Goal: Task Accomplishment & Management: Complete application form

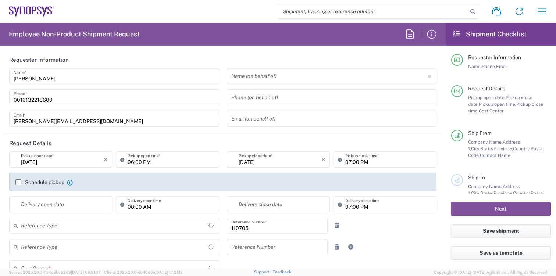
type input "Department"
type input "Delivered at Place"
type input "Ontario"
type input "Canada"
type input "CA02, CIO, IT ESS21 110705"
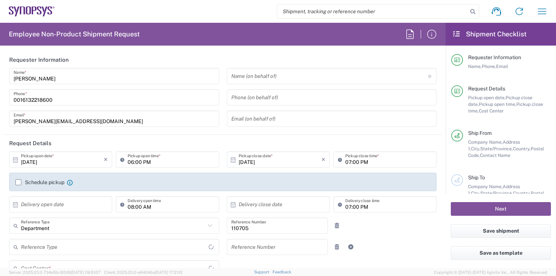
type input "Canada"
type input "Nepean CA09"
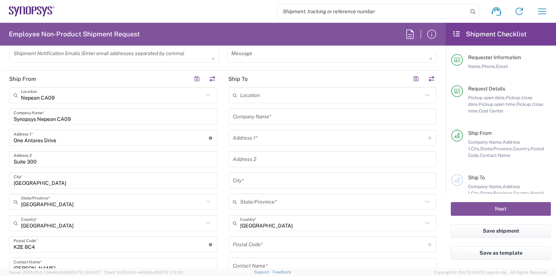
scroll to position [309, 0]
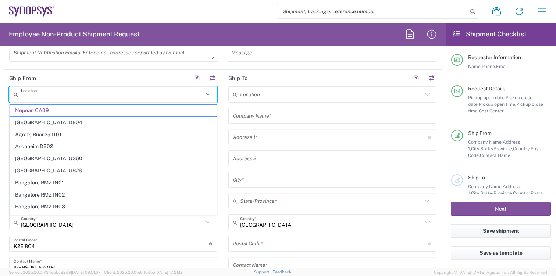
click at [180, 93] on input "text" at bounding box center [112, 94] width 182 height 13
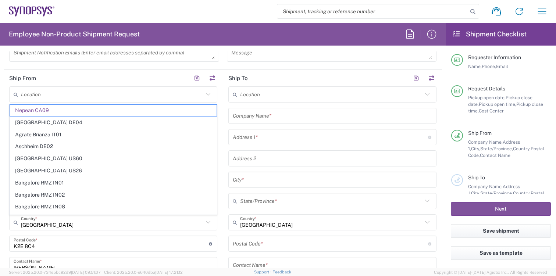
click at [213, 94] on icon at bounding box center [208, 95] width 10 height 10
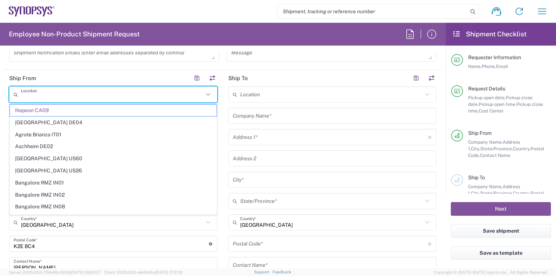
click at [163, 71] on header "Ship From" at bounding box center [113, 78] width 219 height 17
type input "Nepean CA09"
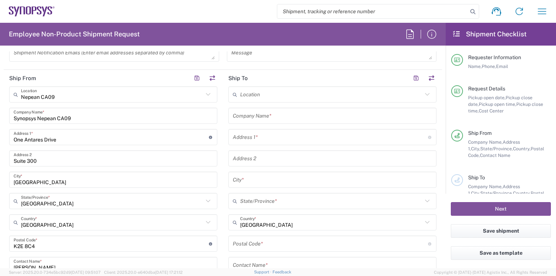
click at [210, 95] on icon at bounding box center [208, 95] width 10 height 10
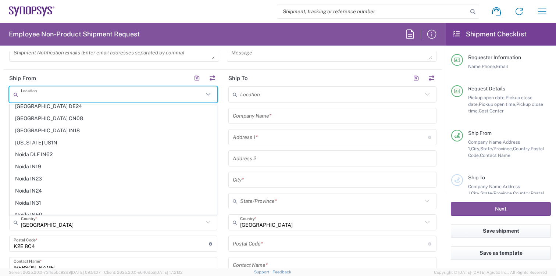
scroll to position [1125, 0]
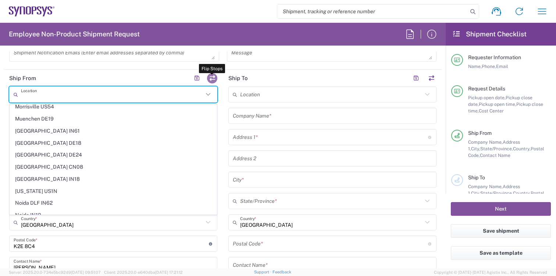
click at [213, 78] on button "button" at bounding box center [212, 78] width 10 height 10
type input "Nepean CA09"
type input "Synopsys Nepean CA09"
type input "One Antares Drive"
type input "Suite 300"
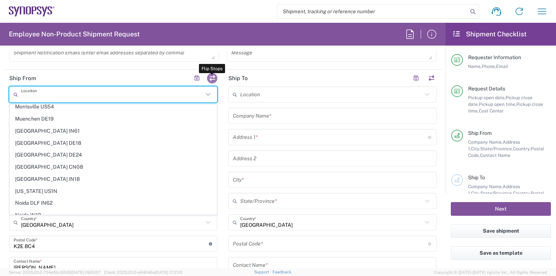
type input "Ottawa"
type input "Ontario"
type input "K2E 8C4"
type input "Umesh Arora"
type input "0016132218600"
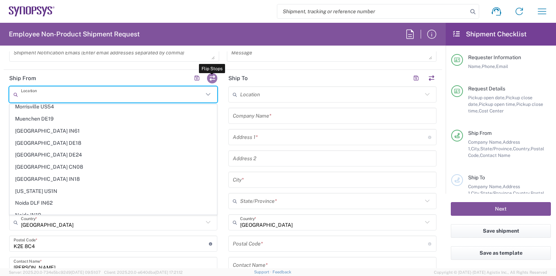
type input "umesha@synopsys.com"
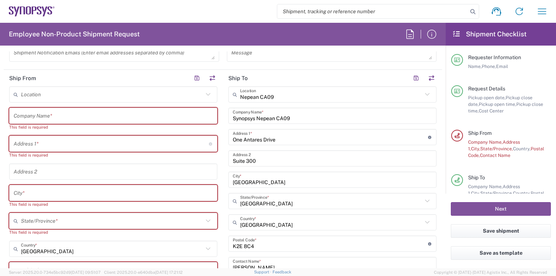
click at [162, 97] on input "text" at bounding box center [112, 94] width 182 height 13
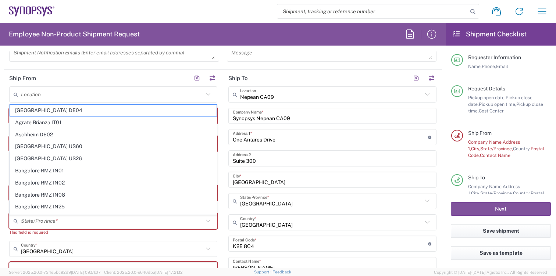
click at [142, 75] on header "Ship From" at bounding box center [113, 78] width 219 height 17
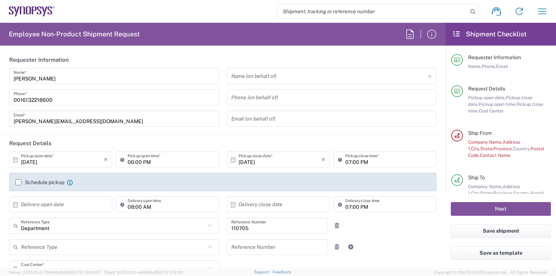
click at [78, 74] on input "Umesh Arora" at bounding box center [114, 76] width 201 height 13
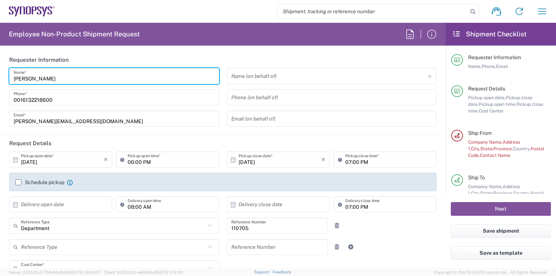
click at [78, 74] on input "Umesh Arora" at bounding box center [114, 76] width 201 height 13
type input "IT-Returns-Canada"
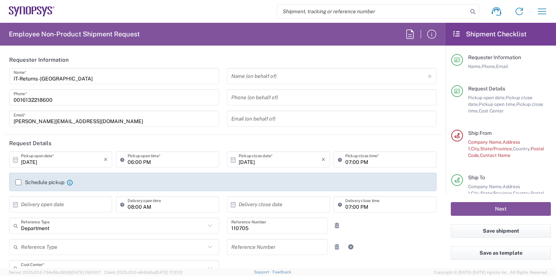
click at [68, 127] on div "IT-Returns-Canada Name * 0016132218600 Phone * umesha@synopsys.com Email *" at bounding box center [115, 100] width 218 height 64
click at [66, 124] on input "umesha@synopsys.com" at bounding box center [114, 119] width 201 height 13
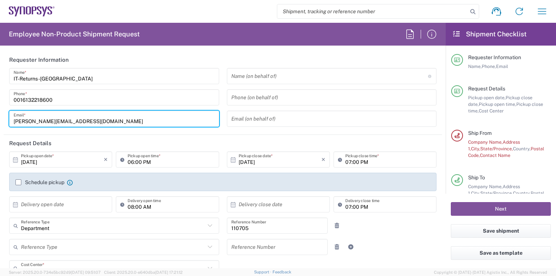
click at [66, 124] on input "umesha@synopsys.com" at bounding box center [114, 119] width 201 height 13
type input "it-returns-canada@synopsys.com"
click at [255, 138] on header "Request Details" at bounding box center [223, 143] width 438 height 17
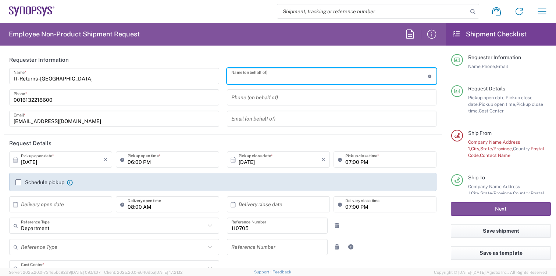
click at [274, 81] on input "text" at bounding box center [329, 76] width 197 height 13
type input "y"
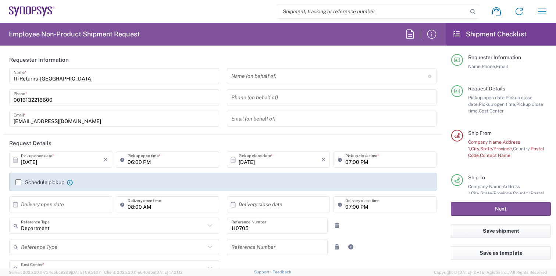
click at [213, 136] on header "Request Details" at bounding box center [223, 143] width 438 height 17
click at [209, 136] on header "Request Details" at bounding box center [223, 143] width 438 height 17
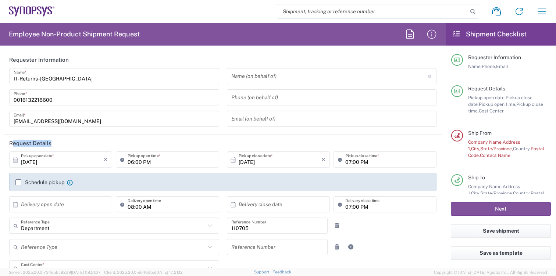
click at [209, 136] on header "Request Details" at bounding box center [223, 143] width 438 height 17
click at [28, 180] on label "Schedule pickup" at bounding box center [39, 182] width 49 height 6
click at [18, 182] on input "Schedule pickup" at bounding box center [18, 182] width 0 height 0
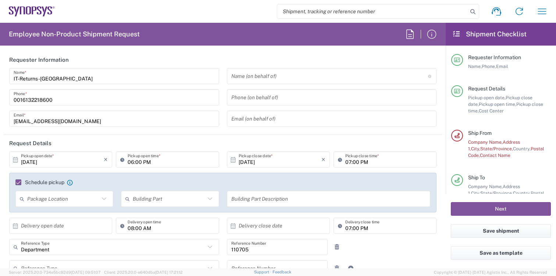
click at [51, 183] on label "Schedule pickup" at bounding box center [39, 182] width 49 height 6
click at [15, 182] on input "Schedule pickup" at bounding box center [15, 182] width 0 height 0
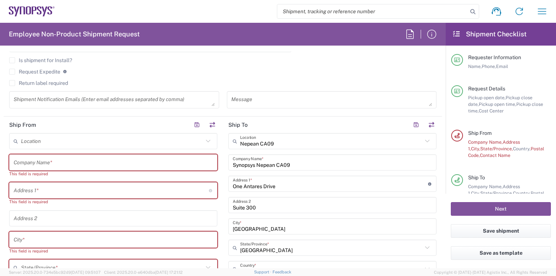
scroll to position [258, 0]
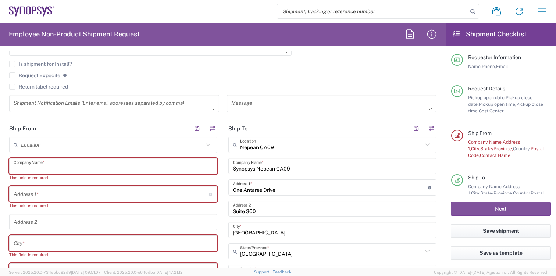
click at [140, 169] on input "text" at bounding box center [113, 166] width 199 height 13
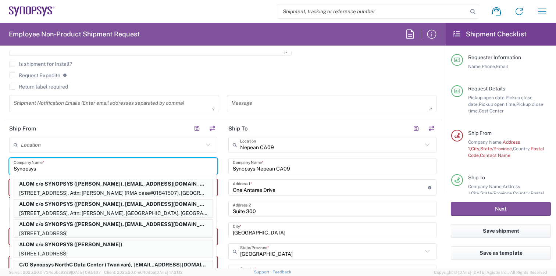
type input "Synopsys"
click at [100, 131] on header "Ship From" at bounding box center [113, 128] width 219 height 17
click at [160, 120] on header "Ship From" at bounding box center [113, 128] width 219 height 17
click at [256, 183] on input "One Antares Drive" at bounding box center [330, 187] width 195 height 13
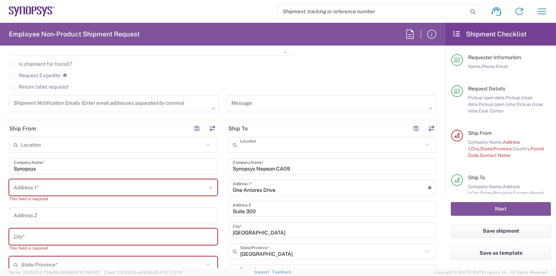
click at [292, 145] on input "text" at bounding box center [331, 145] width 182 height 13
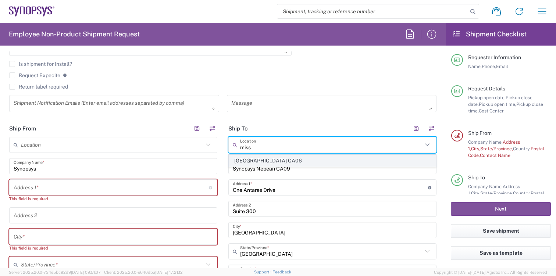
click at [288, 163] on span "Mississauga CA06" at bounding box center [332, 160] width 207 height 11
type input "Mississauga CA06"
type input "Synopsys Mississauga CA06"
type input "1 City Centre Drive"
type input "Suite 900"
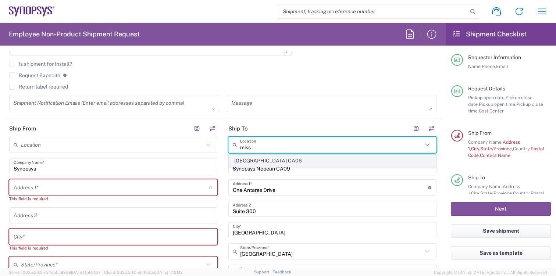
type input "Mississauga"
type input "L5B 1M2"
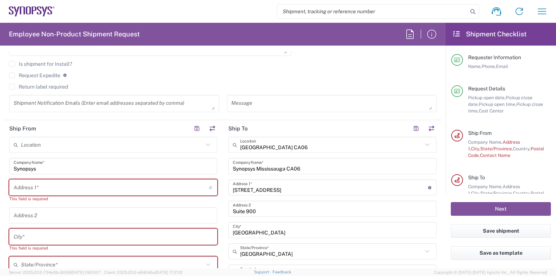
click at [151, 181] on div "Address 1 * For cross streets use street names with '&' or 'and' in between. Fo…" at bounding box center [113, 187] width 208 height 16
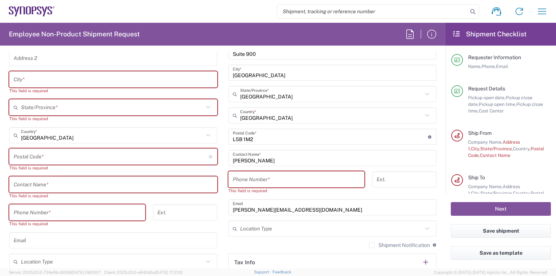
scroll to position [422, 0]
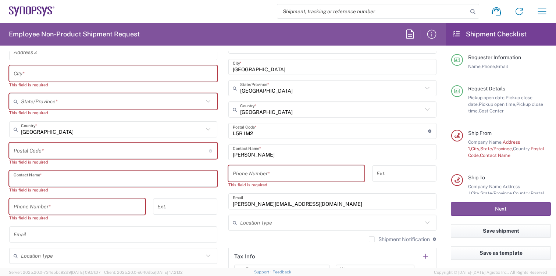
click at [114, 182] on input "text" at bounding box center [113, 178] width 199 height 13
paste input "Omar Abdulrahman"
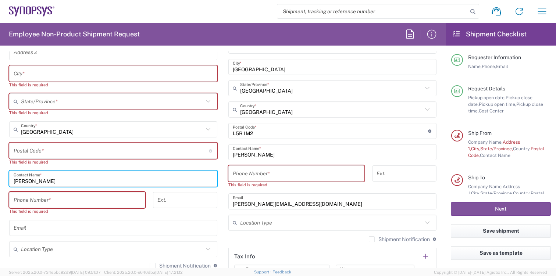
type input "Omar Abdulrahman"
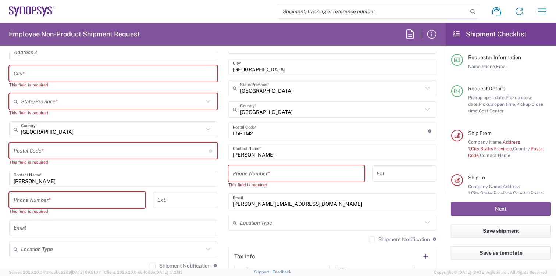
click at [121, 170] on div "Location Aachen DE04 Agrate Brianza IT01 Aschheim DE02 Atlanta US60 Austin US26…" at bounding box center [113, 124] width 208 height 301
click at [100, 221] on div "Email" at bounding box center [113, 228] width 208 height 16
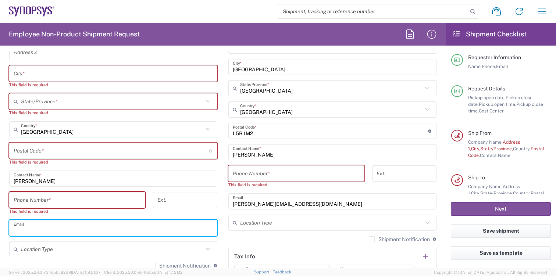
click at [100, 228] on input "text" at bounding box center [113, 228] width 199 height 13
paste input "mariobrosomar@gmail.com"
type input "mariobrosomar@gmail.com"
click at [134, 218] on div "Phone Number * This field is required" at bounding box center [78, 206] width 144 height 28
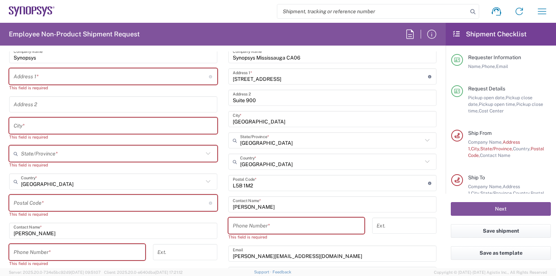
scroll to position [364, 0]
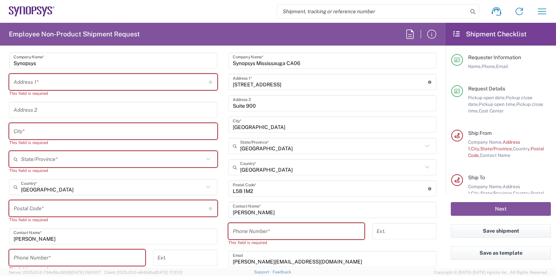
click at [90, 86] on input "text" at bounding box center [111, 82] width 195 height 13
paste input "692 Wettlaufer Terrace"
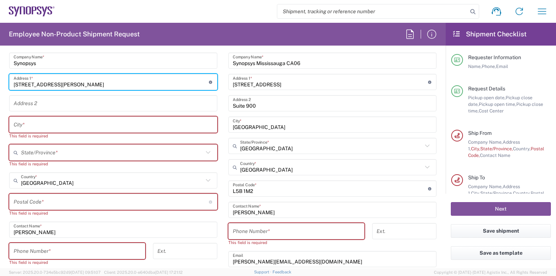
type input "692 Wettlaufer Terrace"
click at [107, 121] on input "text" at bounding box center [113, 124] width 199 height 13
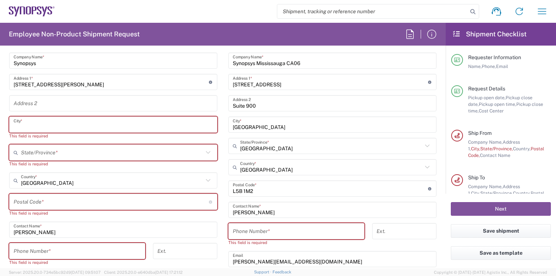
click at [50, 128] on input "text" at bounding box center [113, 124] width 199 height 13
paste input "Milton"
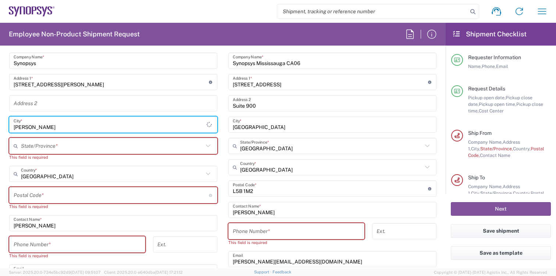
type input "Milton"
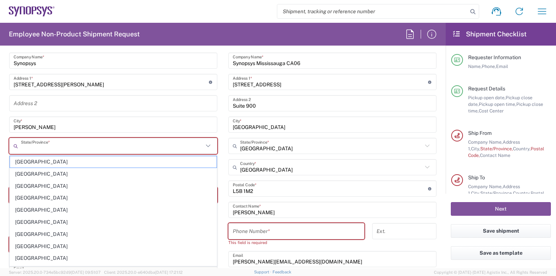
click at [56, 147] on input "text" at bounding box center [112, 146] width 182 height 13
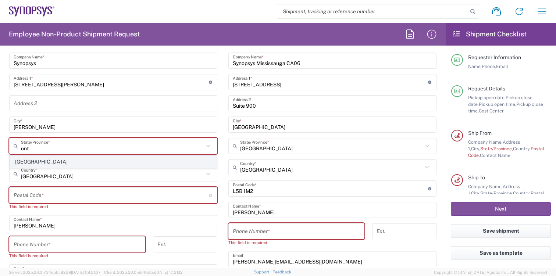
click at [55, 160] on span "Ontario" at bounding box center [113, 161] width 207 height 11
type input "Ontario"
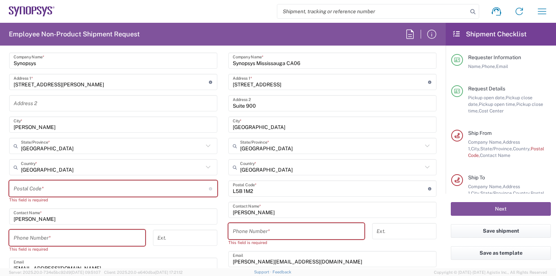
click at [158, 191] on input "undefined" at bounding box center [111, 188] width 195 height 13
paste input "L9T 8M8"
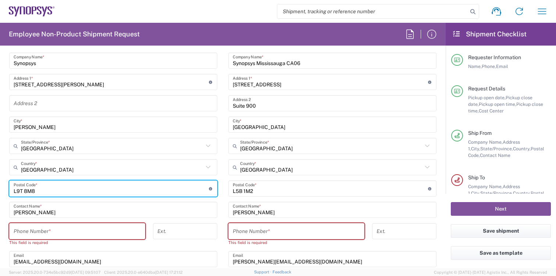
type input "L9T 8M8"
click at [115, 227] on input "tel" at bounding box center [77, 231] width 127 height 13
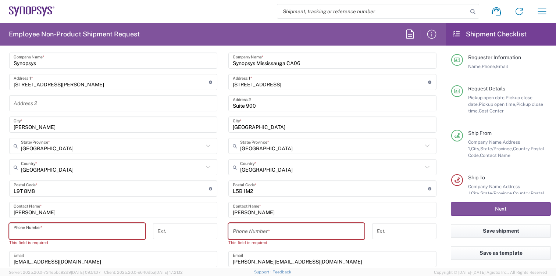
paste input "905.749-0504"
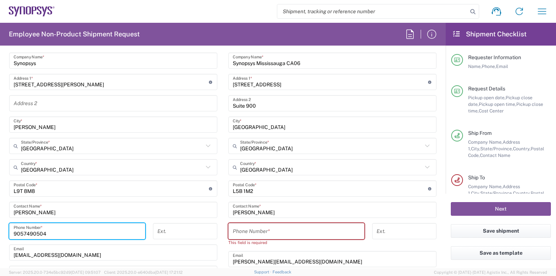
type input "9057490504"
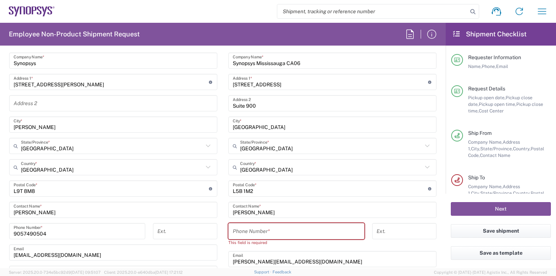
click at [162, 244] on div "Ext." at bounding box center [185, 233] width 72 height 21
click at [255, 228] on input "tel" at bounding box center [296, 231] width 127 height 13
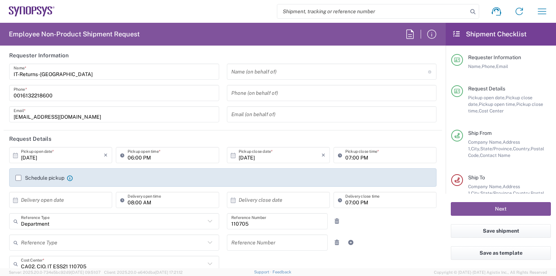
scroll to position [0, 0]
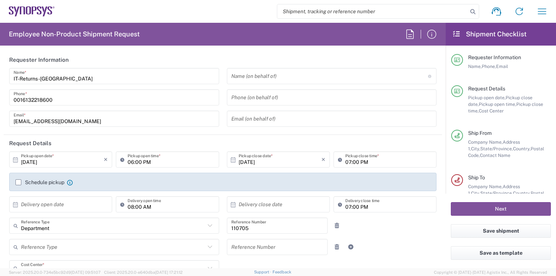
click at [42, 100] on input "0016132218600" at bounding box center [114, 97] width 201 height 13
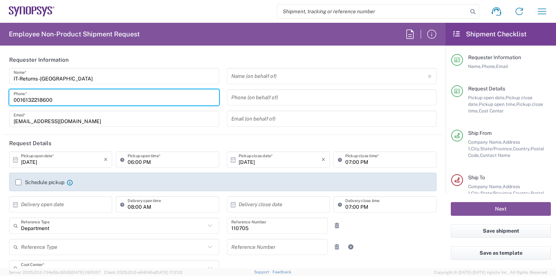
click at [63, 100] on input "0016132218600" at bounding box center [114, 97] width 201 height 13
drag, startPoint x: 62, startPoint y: 100, endPoint x: 51, endPoint y: 100, distance: 10.7
click at [51, 100] on input "0016132218600" at bounding box center [114, 97] width 201 height 13
click at [55, 100] on input "0016132218600" at bounding box center [114, 97] width 201 height 13
drag, startPoint x: 55, startPoint y: 101, endPoint x: 23, endPoint y: 99, distance: 31.7
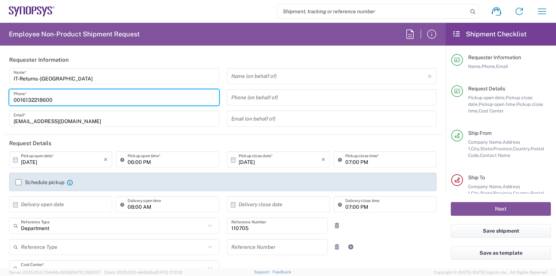
click at [23, 99] on input "0016132218600" at bounding box center [114, 97] width 201 height 13
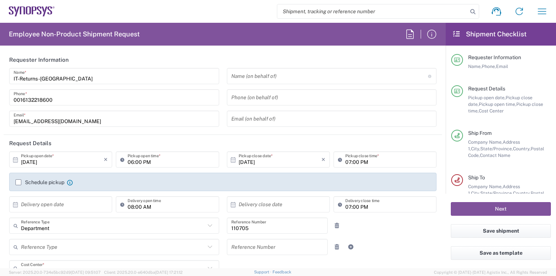
click at [83, 111] on div "it-returns-canada@synopsys.com Email *" at bounding box center [114, 119] width 210 height 16
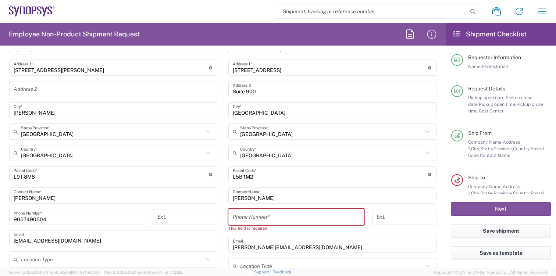
scroll to position [392, 0]
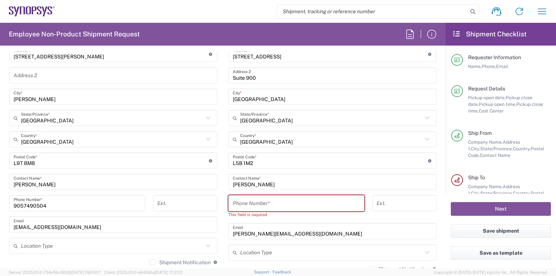
click at [241, 202] on input "tel" at bounding box center [296, 203] width 127 height 13
paste input "6132218600"
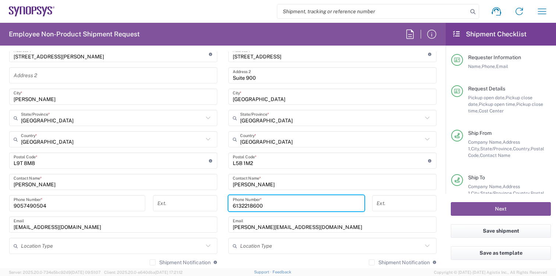
type input "6132218600"
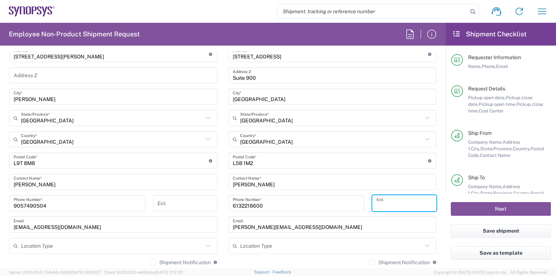
click at [402, 209] on input "tel" at bounding box center [404, 203] width 56 height 13
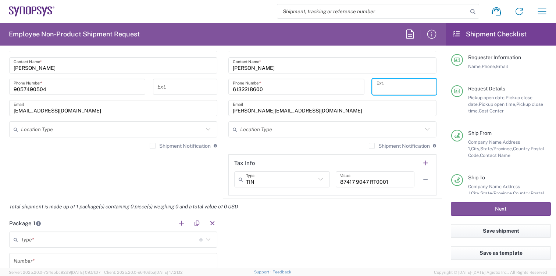
scroll to position [508, 0]
paste input "87867"
type input "87867"
click at [176, 147] on label "Shipment Notification" at bounding box center [180, 147] width 61 height 6
click at [153, 147] on input "Shipment Notification" at bounding box center [153, 147] width 0 height 0
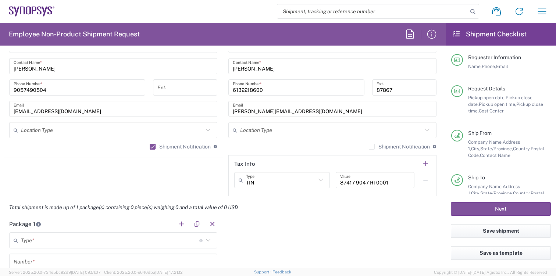
click at [417, 149] on label "Shipment Notification" at bounding box center [399, 147] width 61 height 6
click at [372, 147] on input "Shipment Notification" at bounding box center [372, 147] width 0 height 0
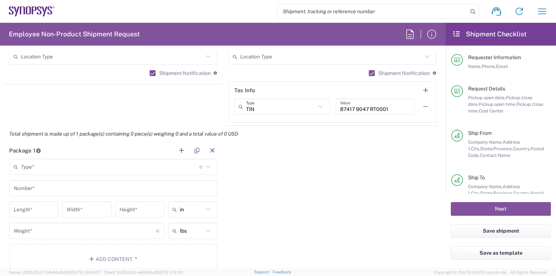
scroll to position [582, 0]
click at [186, 170] on input "text" at bounding box center [110, 166] width 178 height 13
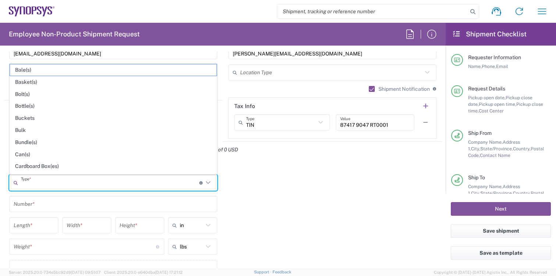
scroll to position [556, 0]
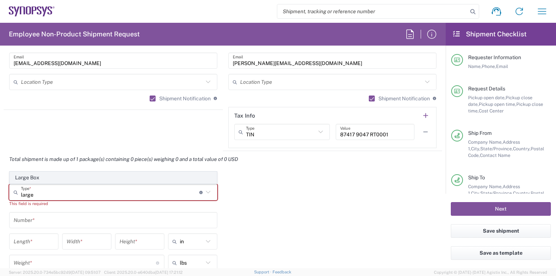
click at [115, 180] on span "Large Box" at bounding box center [113, 177] width 207 height 11
type input "Large Box"
type input "17.5"
type input "12.5"
type input "3"
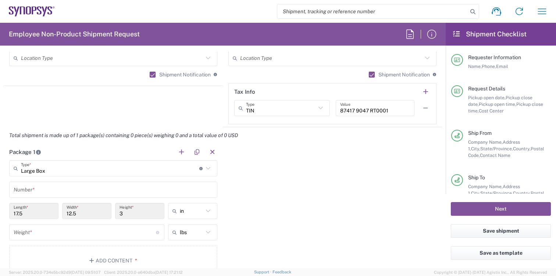
scroll to position [588, 0]
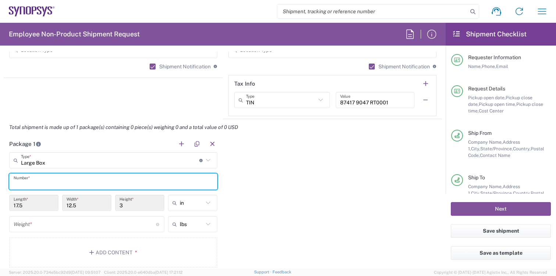
click at [73, 178] on input "text" at bounding box center [113, 181] width 199 height 13
type input "1"
click at [356, 185] on div "Package 1 Large Box Type * Material used to package goods Large Box 1 Number * …" at bounding box center [223, 205] width 438 height 138
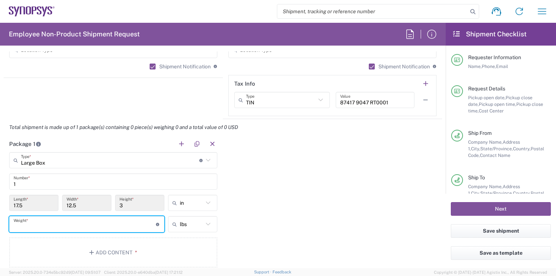
click at [117, 227] on input "number" at bounding box center [85, 224] width 142 height 13
type input "10"
click at [242, 217] on div "Package 1 Large Box Type * Material used to package goods Large Box 1 Number * …" at bounding box center [223, 205] width 438 height 138
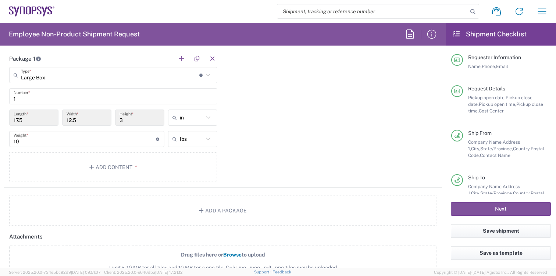
scroll to position [678, 0]
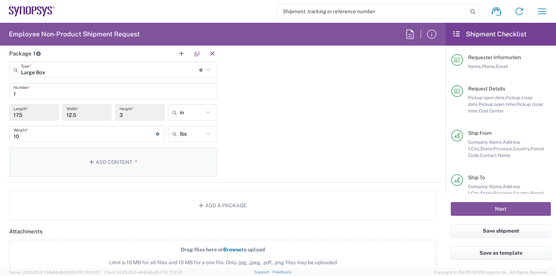
click at [148, 158] on button "Add Content *" at bounding box center [113, 162] width 208 height 30
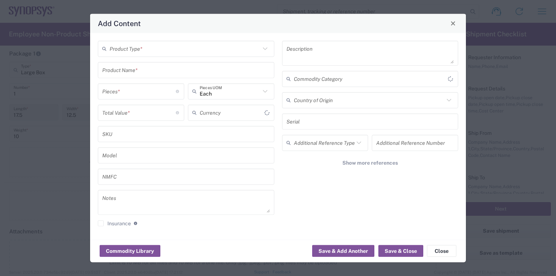
click at [174, 57] on div "Product Type * Product Name * Pieces * Number of pieces inside all the packages…" at bounding box center [186, 135] width 184 height 191
type input "US Dollar"
click at [168, 54] on input "text" at bounding box center [185, 48] width 151 height 13
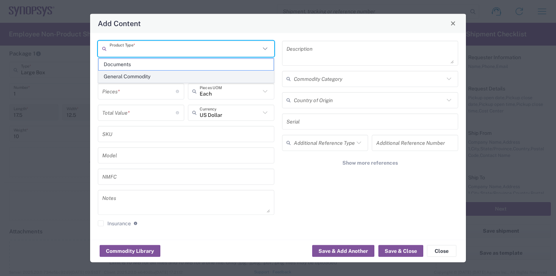
click at [173, 74] on span "General Commodity" at bounding box center [186, 76] width 175 height 11
type input "General Commodity"
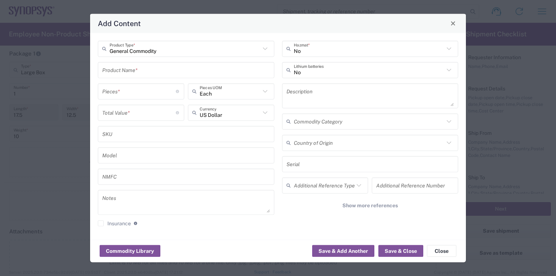
click at [167, 74] on input "text" at bounding box center [186, 70] width 168 height 13
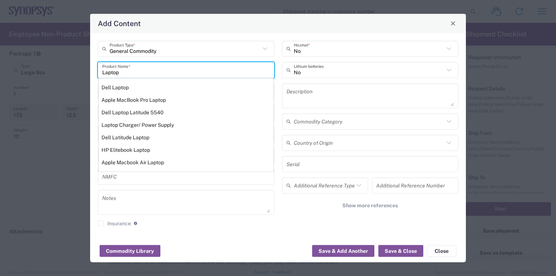
type input "Laptop"
click at [182, 183] on input "text" at bounding box center [186, 176] width 168 height 13
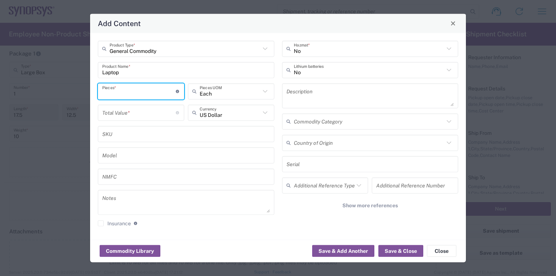
click at [146, 95] on input "number" at bounding box center [139, 91] width 74 height 13
type input "1"
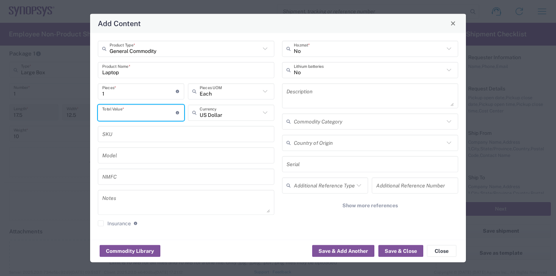
click at [143, 117] on input "number" at bounding box center [139, 112] width 74 height 13
type input "1000"
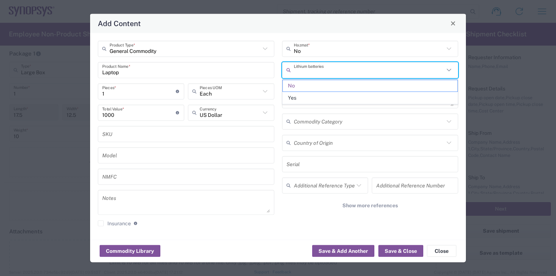
click at [338, 72] on input "text" at bounding box center [369, 70] width 151 height 13
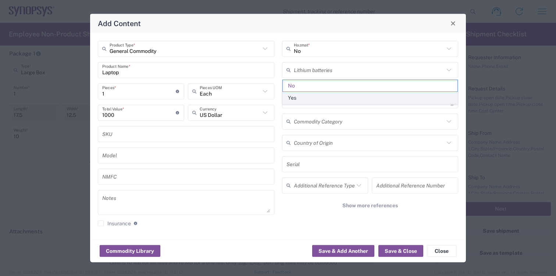
click at [336, 102] on span "Yes" at bounding box center [370, 97] width 175 height 11
type input "Yes"
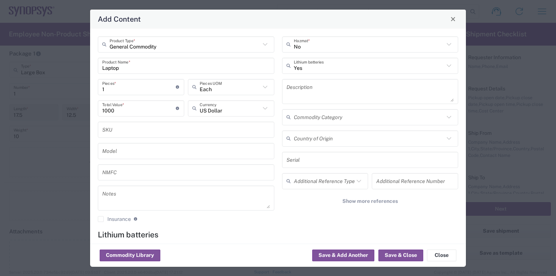
scroll to position [45, 0]
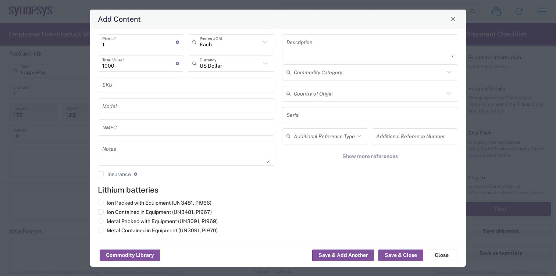
click at [153, 213] on label "Ion Contained in Equipment (UN3481, PI967)" at bounding box center [155, 212] width 114 height 7
click at [111, 213] on input "Ion Contained in Equipment (UN3481, PI967)" at bounding box center [109, 211] width 5 height 5
radio input "true"
click at [391, 257] on button "Save & Close" at bounding box center [400, 256] width 45 height 12
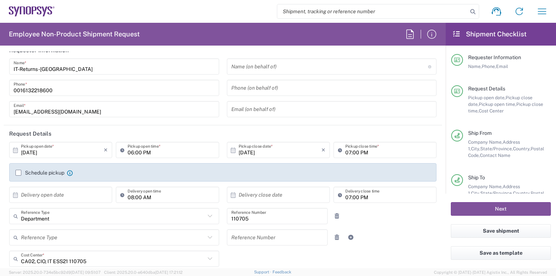
scroll to position [0, 0]
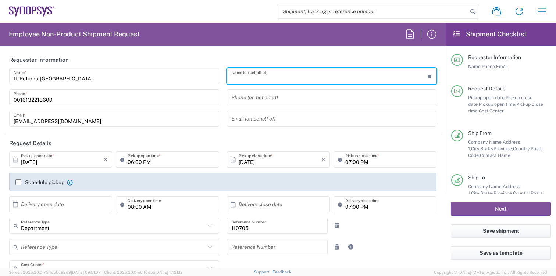
click at [270, 76] on input "text" at bounding box center [329, 76] width 197 height 13
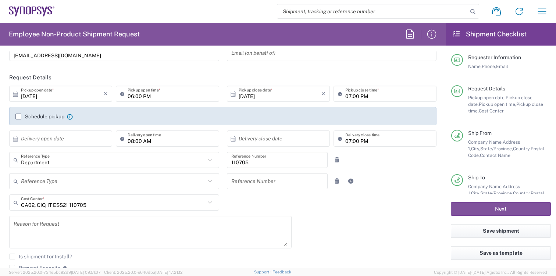
scroll to position [70, 0]
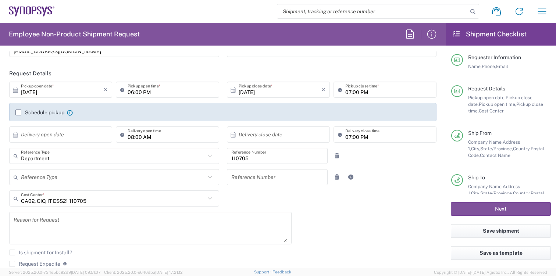
click at [41, 93] on input "10/09/2025" at bounding box center [62, 89] width 83 height 13
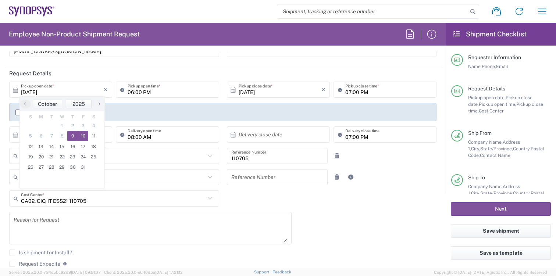
click at [82, 134] on span "10" at bounding box center [83, 136] width 11 height 10
type input "10/10/2025"
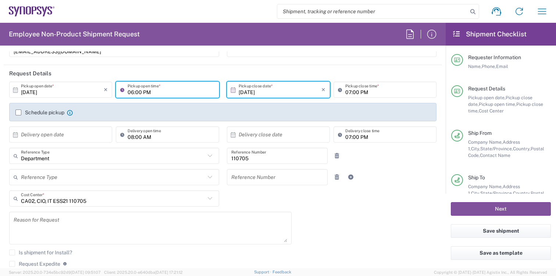
click at [136, 94] on input "06:00 PM" at bounding box center [171, 89] width 87 height 13
click at [148, 94] on input "10:00 PM" at bounding box center [171, 89] width 87 height 13
type input "10:00 AM"
click at [350, 96] on div "07:00 PM Pickup close time *" at bounding box center [384, 90] width 103 height 16
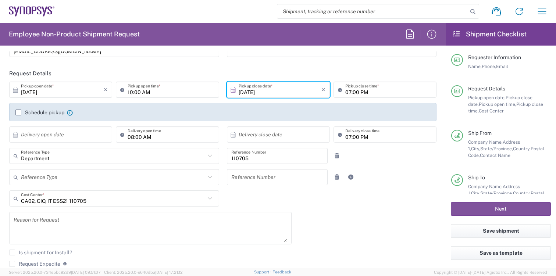
click at [40, 112] on label "Schedule pickup" at bounding box center [39, 113] width 49 height 6
click at [18, 113] on input "Schedule pickup" at bounding box center [18, 113] width 0 height 0
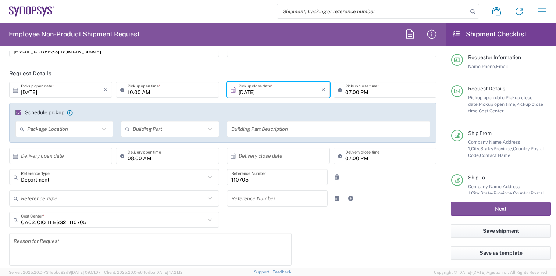
click at [81, 100] on div "10/10/2025 × Pickup open date * Cancel Apply" at bounding box center [60, 92] width 107 height 21
click at [173, 128] on input "text" at bounding box center [169, 129] width 72 height 13
click at [99, 120] on div "Schedule pickup When scheduling a pickup please be sure to meet the following c…" at bounding box center [223, 115] width 422 height 12
click at [100, 129] on icon at bounding box center [104, 129] width 10 height 10
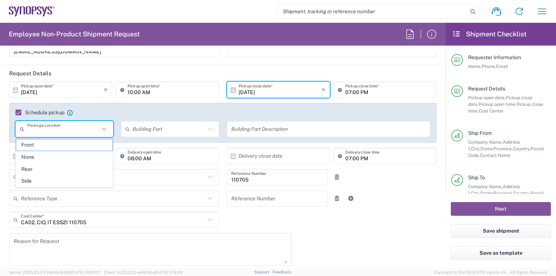
click at [113, 109] on agx-checkbox-control "Schedule pickup When scheduling a pickup please be sure to meet the following c…" at bounding box center [222, 112] width 415 height 7
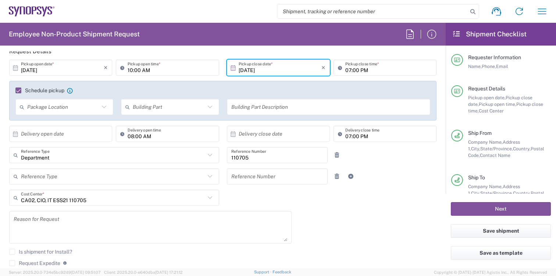
scroll to position [33, 0]
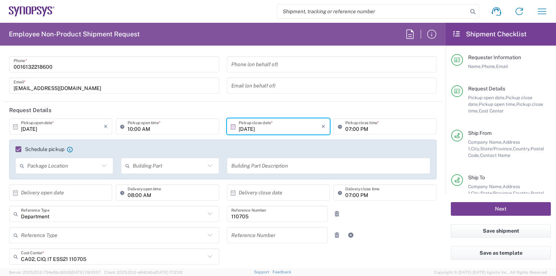
click at [510, 212] on button "Next" at bounding box center [501, 209] width 100 height 14
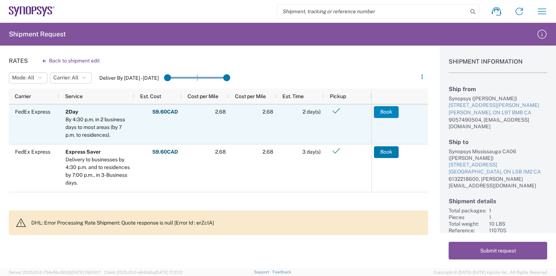
click at [382, 115] on button "Book" at bounding box center [386, 112] width 25 height 12
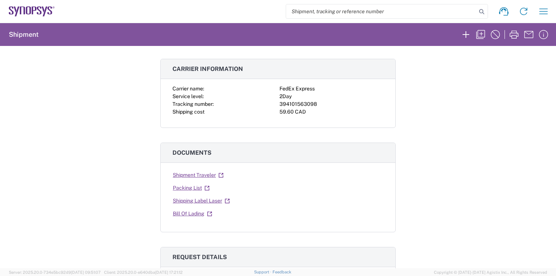
scroll to position [40, 0]
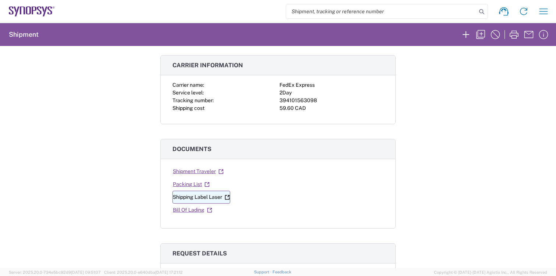
click at [209, 194] on link "Shipping Label Laser" at bounding box center [201, 197] width 58 height 13
